Goal: Information Seeking & Learning: Learn about a topic

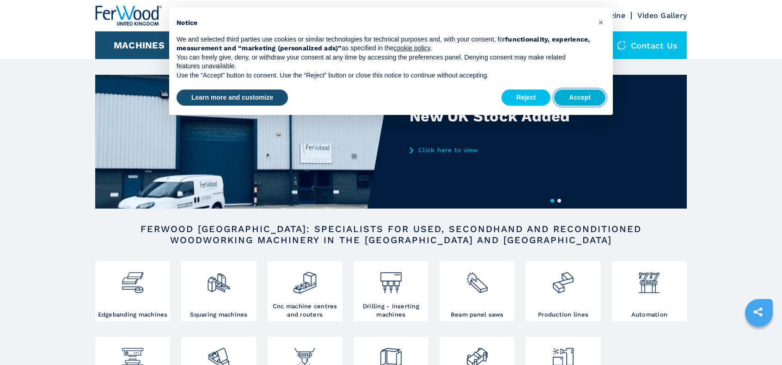
click at [566, 92] on button "Accept" at bounding box center [579, 98] width 51 height 17
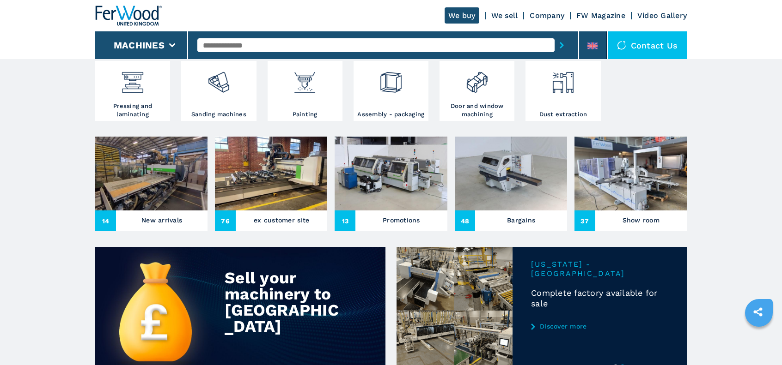
scroll to position [277, 0]
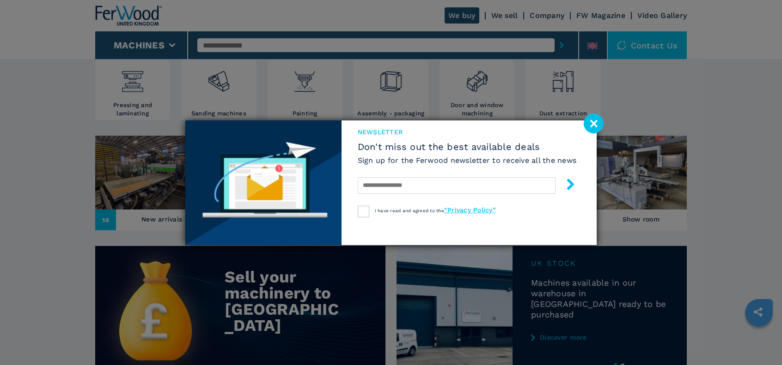
click at [595, 119] on image at bounding box center [594, 124] width 20 height 20
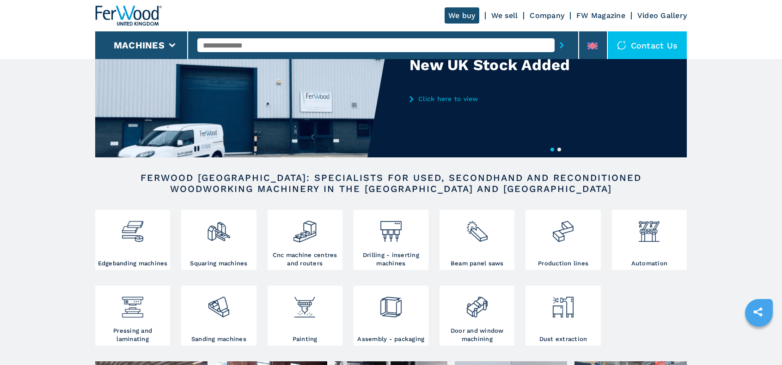
scroll to position [46, 0]
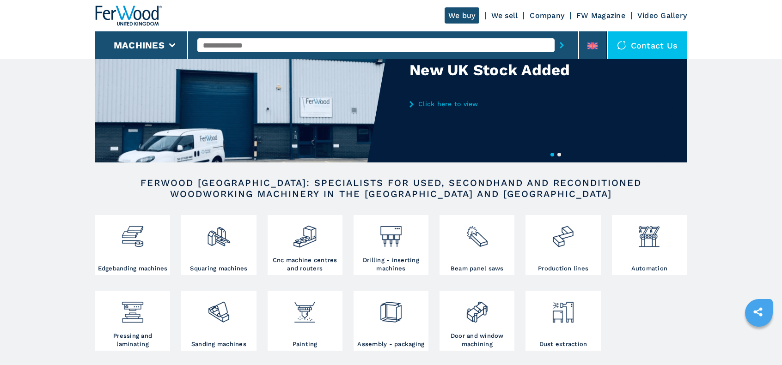
click at [291, 44] on input "text" at bounding box center [375, 45] width 357 height 14
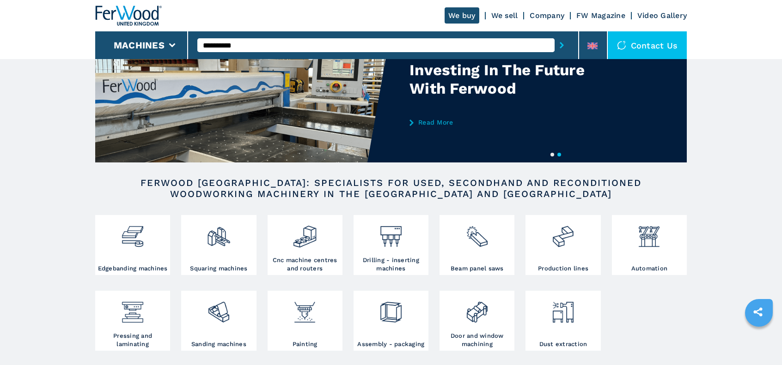
type input "**********"
click at [554, 35] on button "submit-button" at bounding box center [561, 45] width 14 height 21
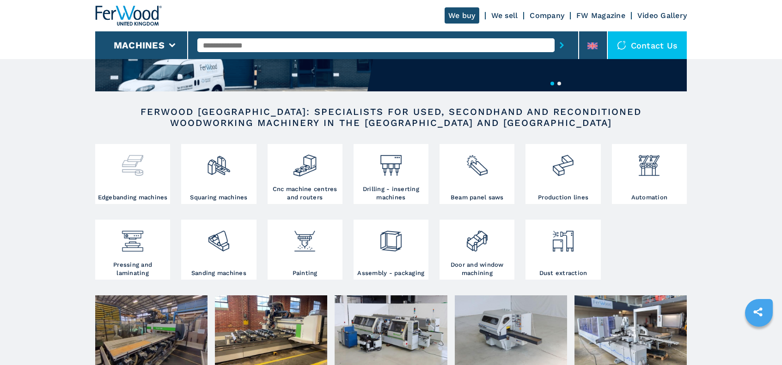
scroll to position [231, 0]
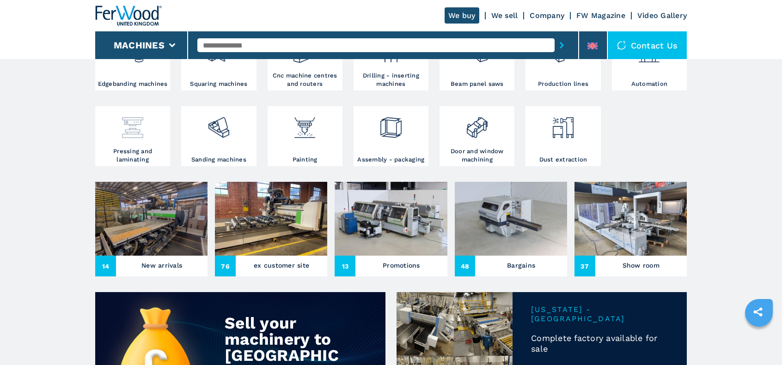
click at [133, 131] on img at bounding box center [132, 124] width 24 height 31
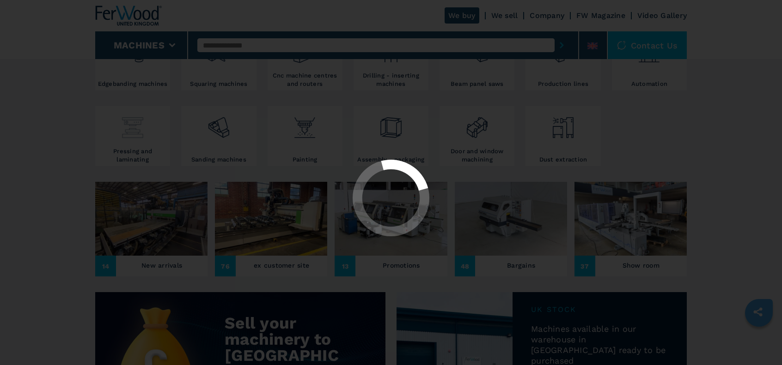
select select "**********"
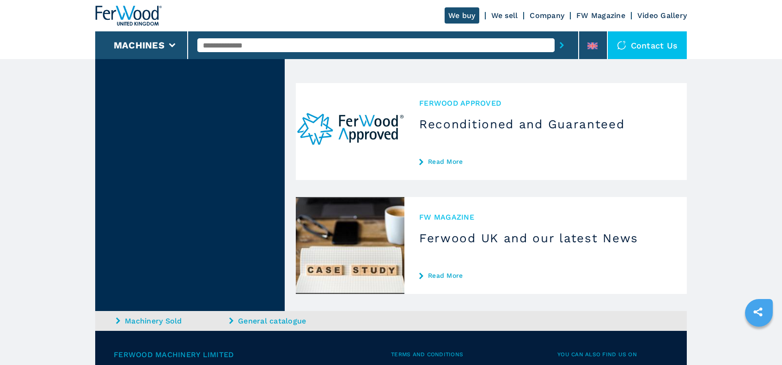
scroll to position [2403, 0]
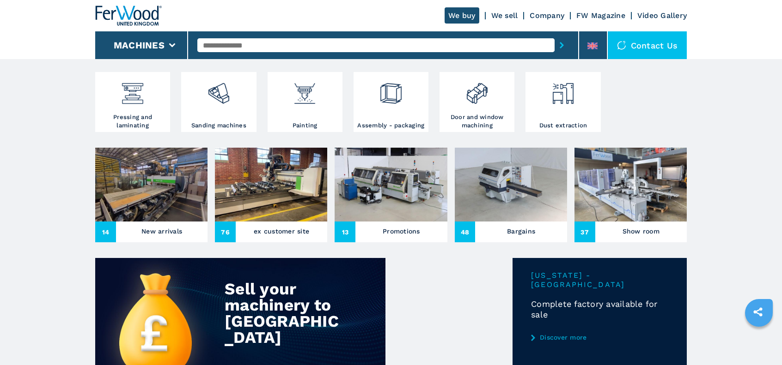
scroll to position [277, 0]
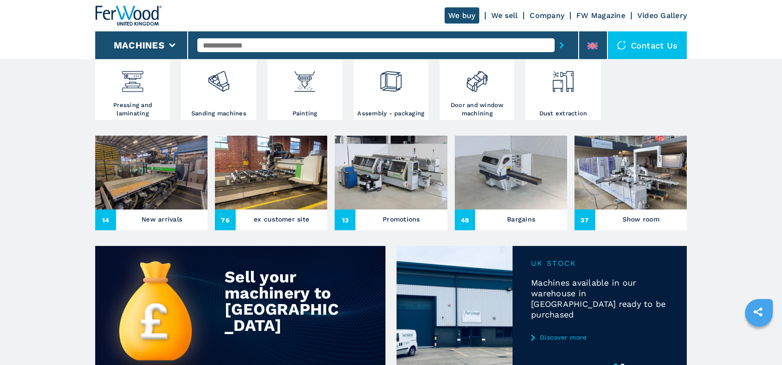
click at [161, 218] on h3 "New arrivals" at bounding box center [161, 219] width 41 height 13
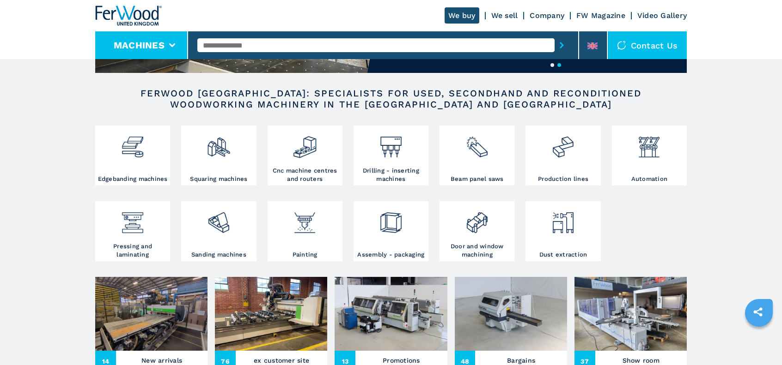
scroll to position [139, 0]
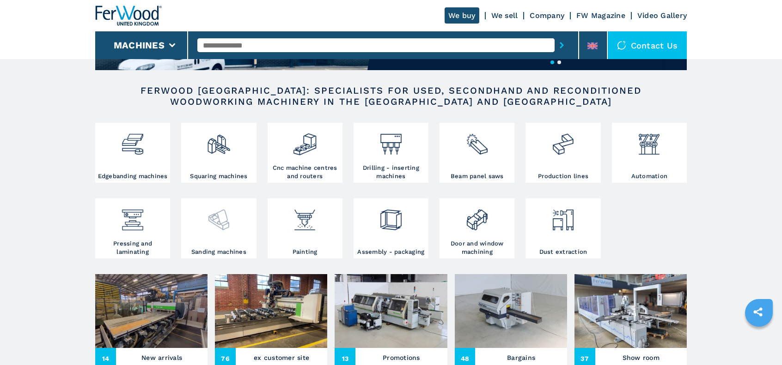
click at [231, 223] on div at bounding box center [218, 216] width 70 height 31
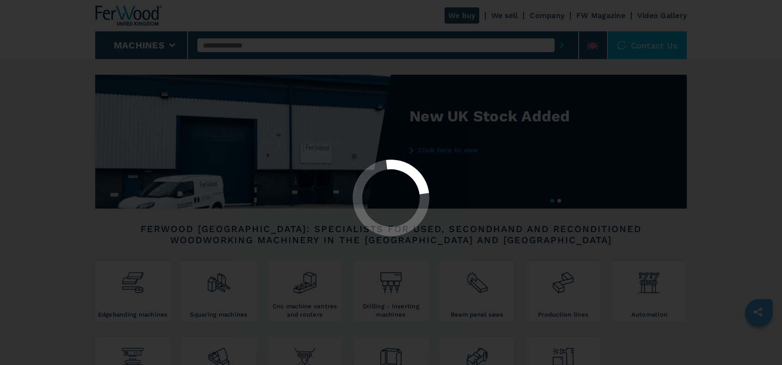
select select "**********"
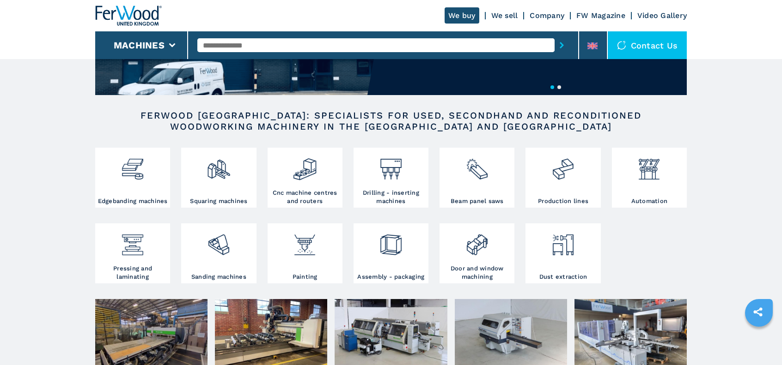
scroll to position [139, 0]
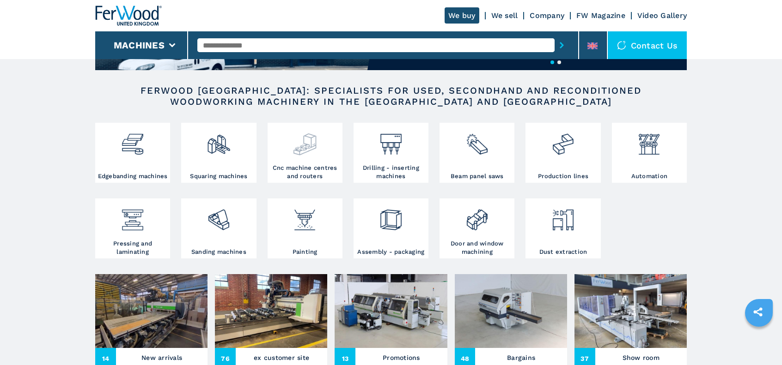
click at [299, 151] on img at bounding box center [304, 140] width 24 height 31
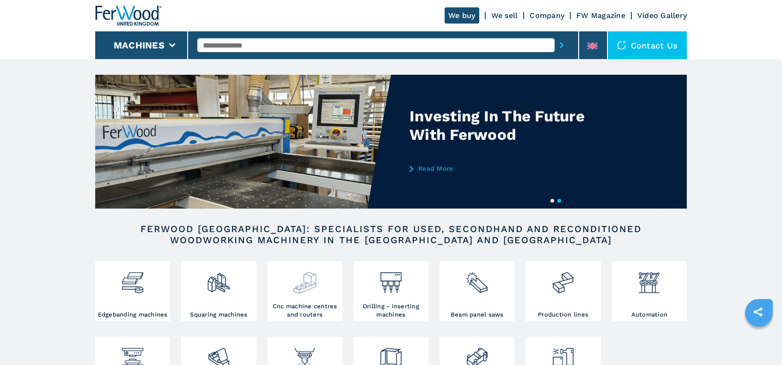
scroll to position [31, 0]
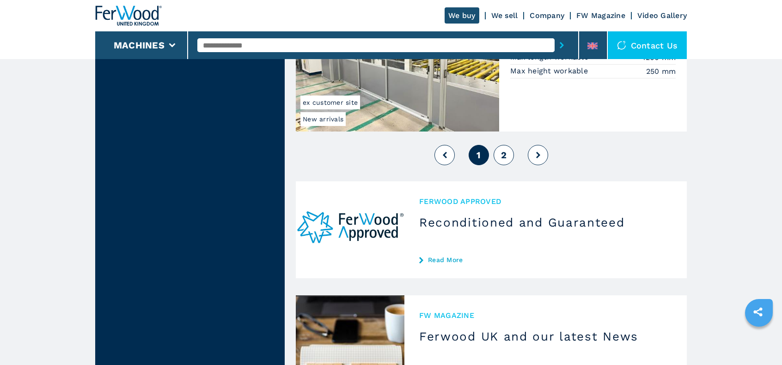
scroll to position [2310, 0]
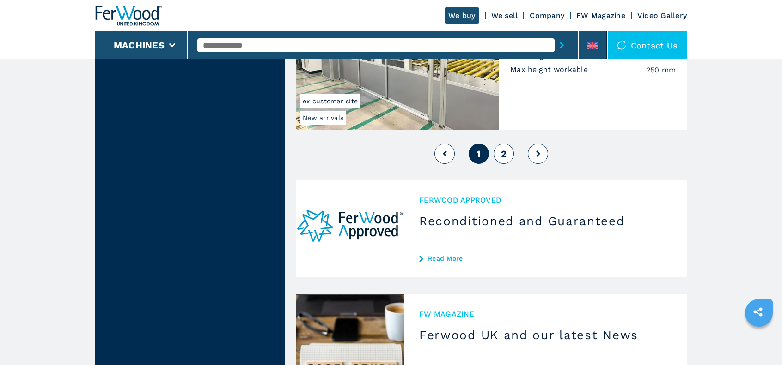
click at [537, 151] on icon at bounding box center [538, 154] width 4 height 6
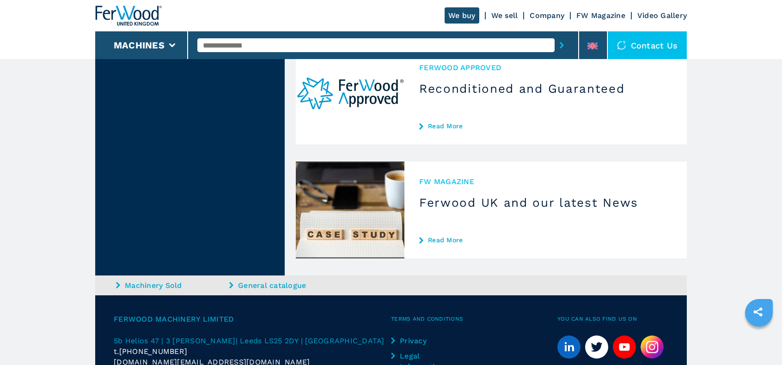
scroll to position [601, 0]
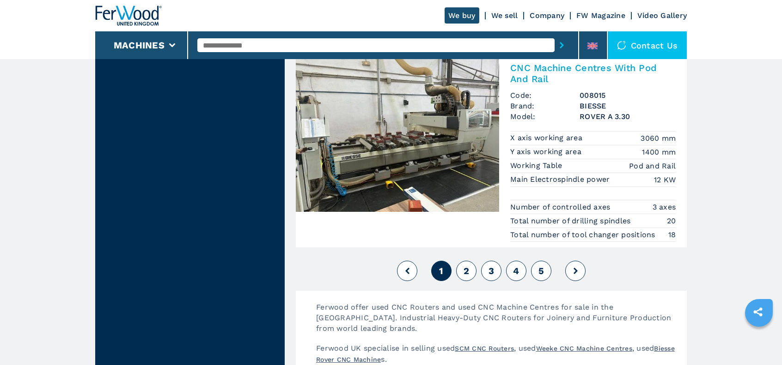
scroll to position [2310, 0]
